Goal: Transaction & Acquisition: Subscribe to service/newsletter

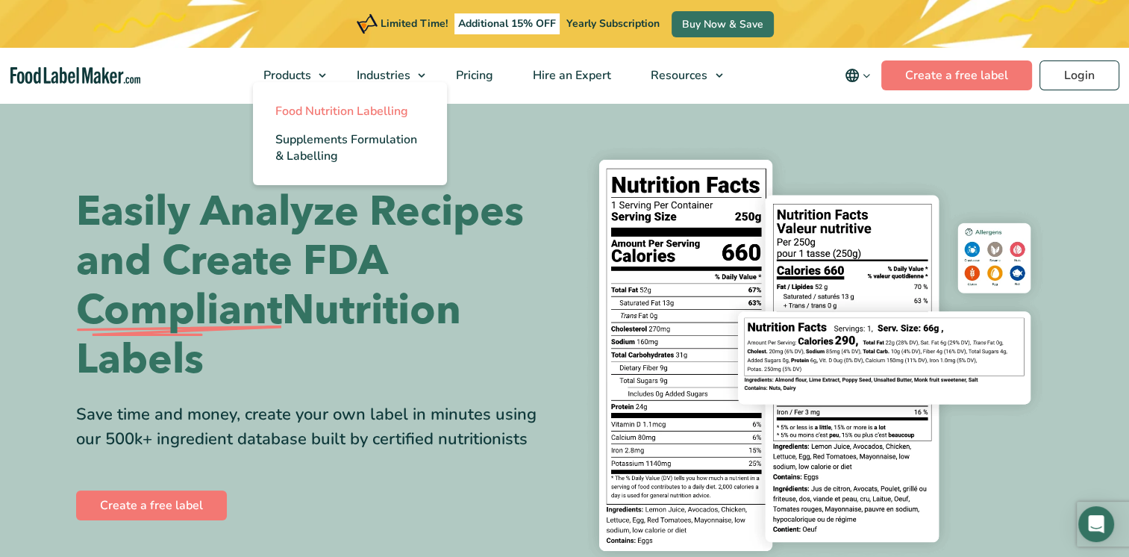
click at [369, 106] on span "Food Nutrition Labelling" at bounding box center [341, 111] width 133 height 16
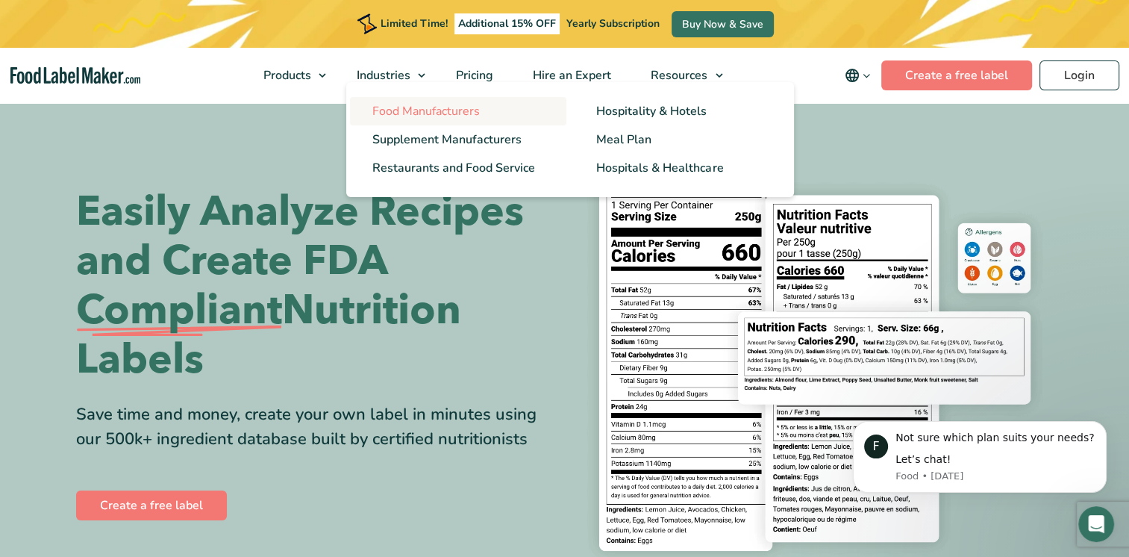
click at [411, 113] on span "Food Manufacturers" at bounding box center [425, 111] width 107 height 16
